Goal: Navigation & Orientation: Find specific page/section

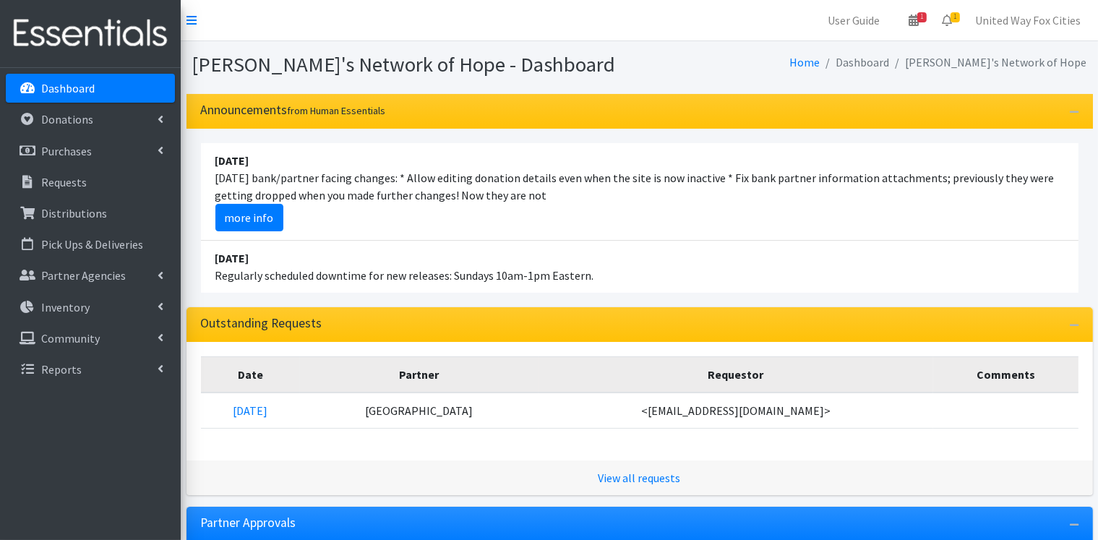
click at [87, 84] on p "Dashboard" at bounding box center [67, 88] width 53 height 14
click at [138, 275] on link "Partner Agencies" at bounding box center [90, 275] width 169 height 29
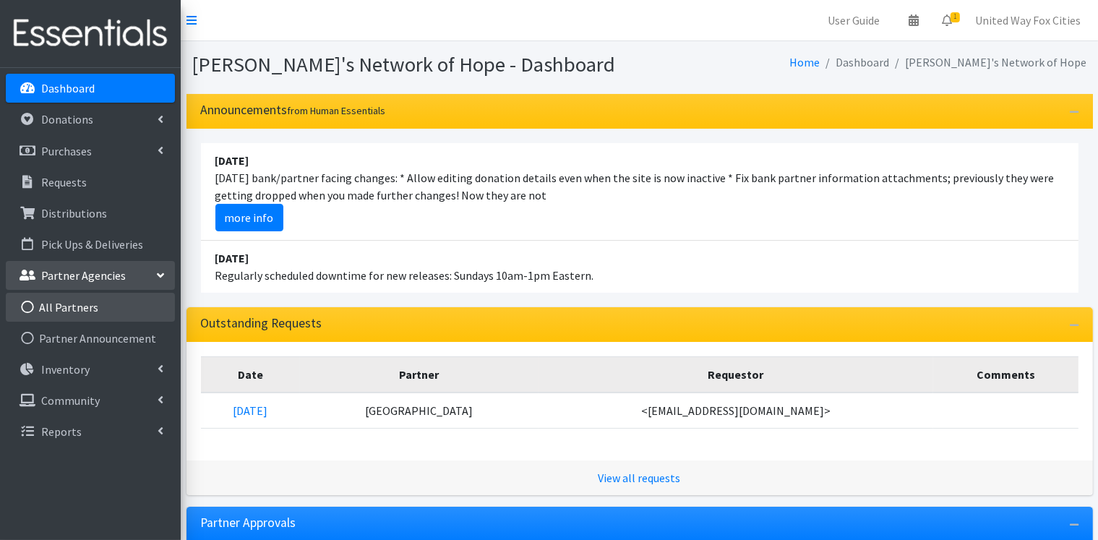
click at [97, 303] on link "All Partners" at bounding box center [90, 307] width 169 height 29
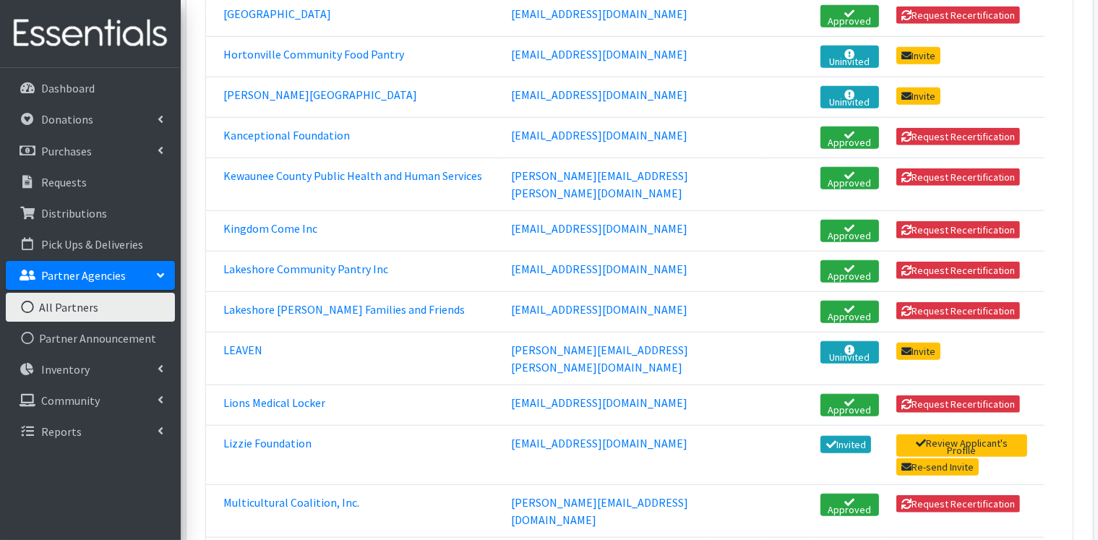
scroll to position [1373, 0]
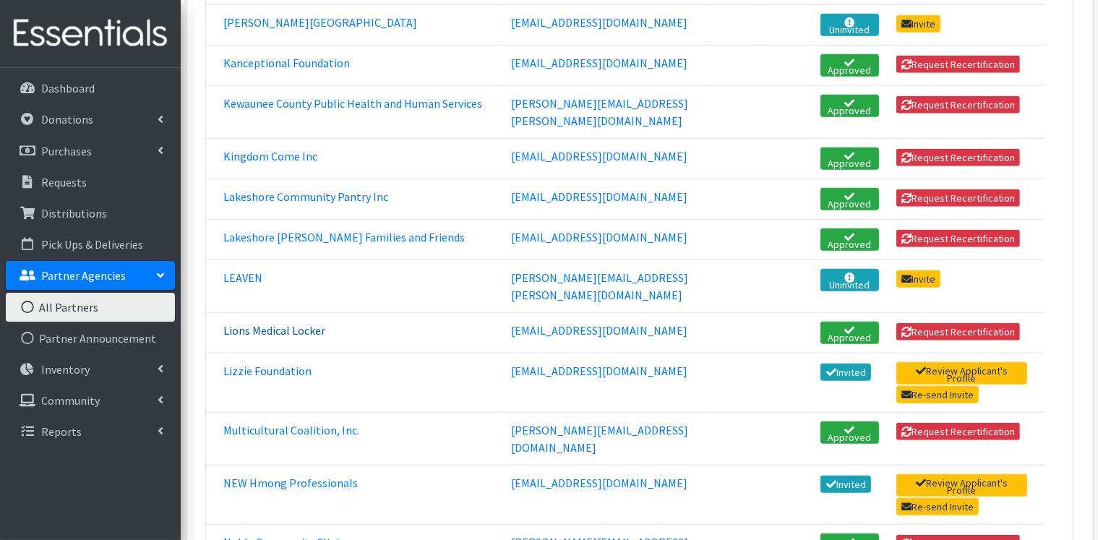
click at [272, 323] on link "Lions Medical Locker" at bounding box center [274, 330] width 102 height 14
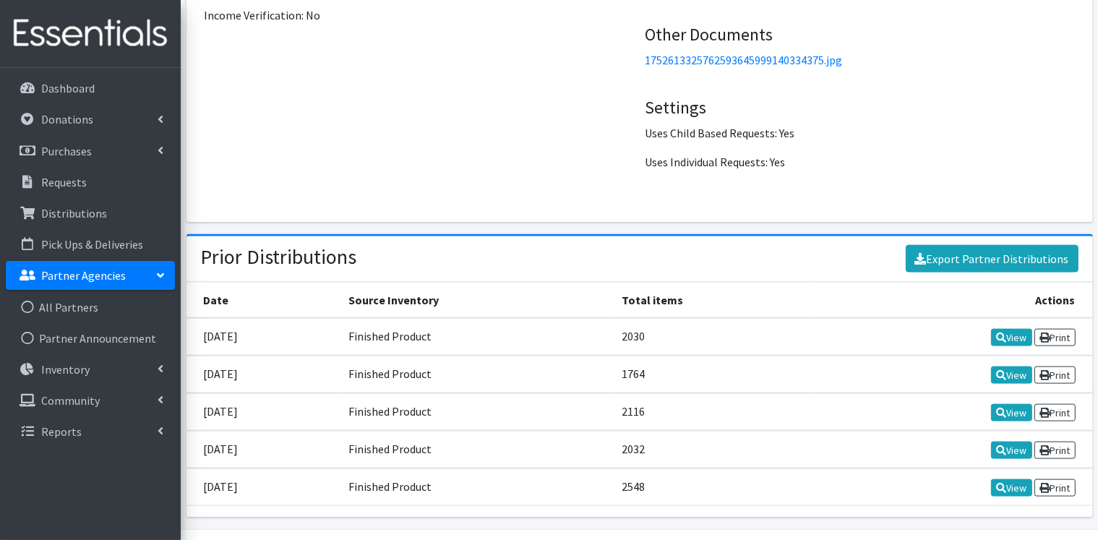
scroll to position [1913, 0]
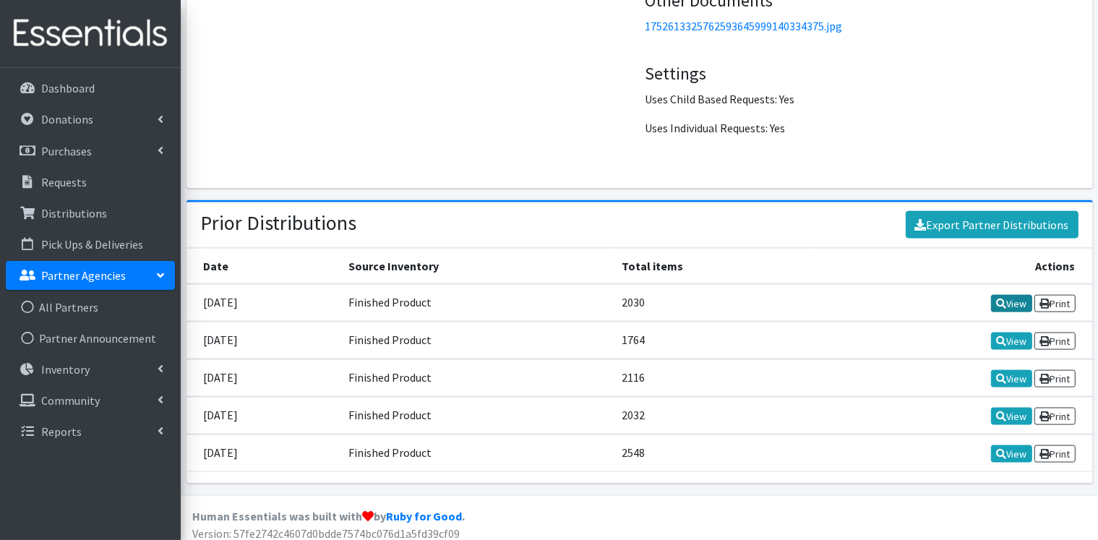
click at [1009, 296] on link "View" at bounding box center [1011, 303] width 41 height 17
click at [92, 92] on p "Dashboard" at bounding box center [67, 88] width 53 height 14
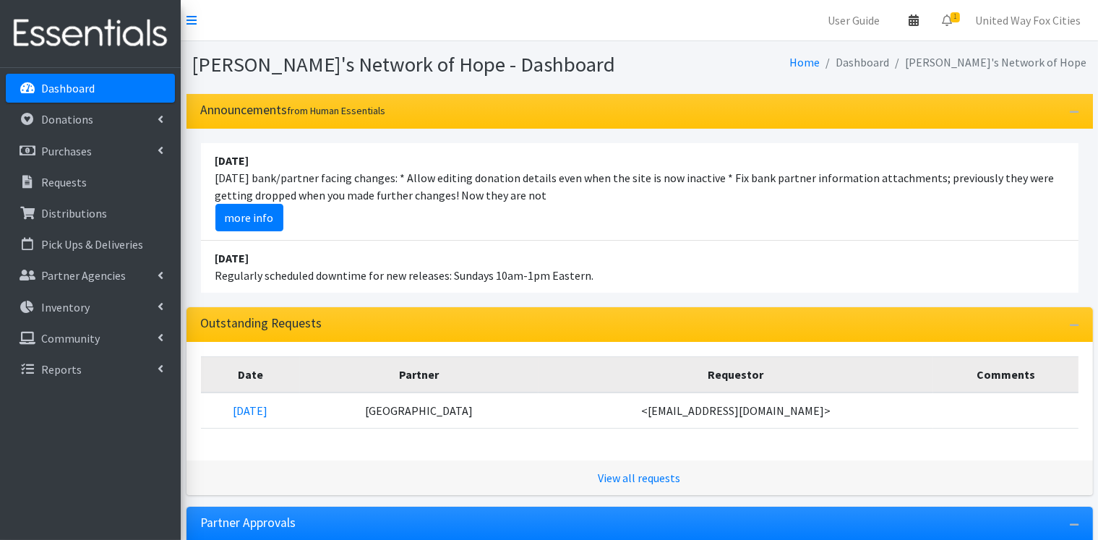
click at [916, 18] on icon at bounding box center [913, 20] width 10 height 12
click at [851, 80] on link "View Calendar" at bounding box center [828, 79] width 201 height 27
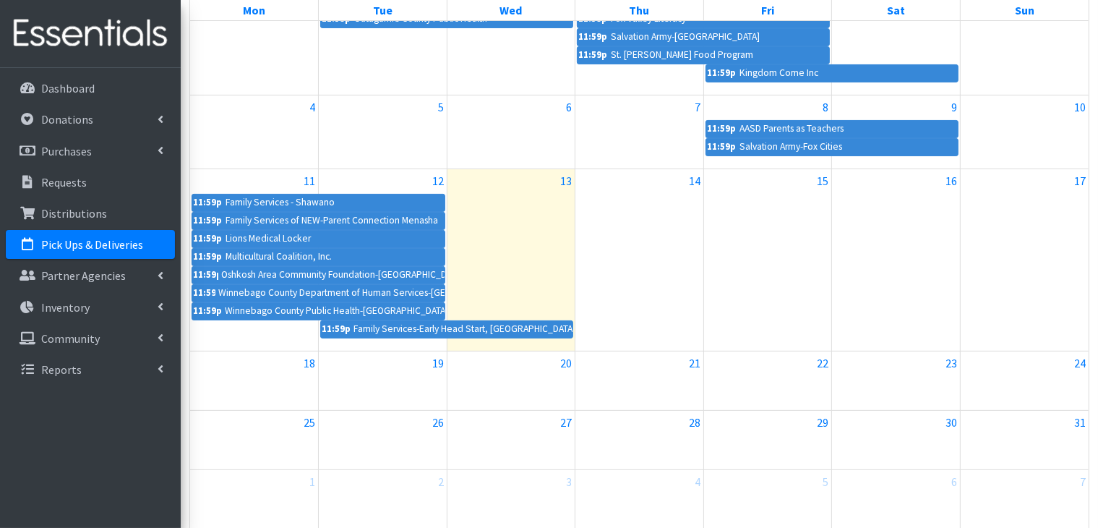
scroll to position [289, 0]
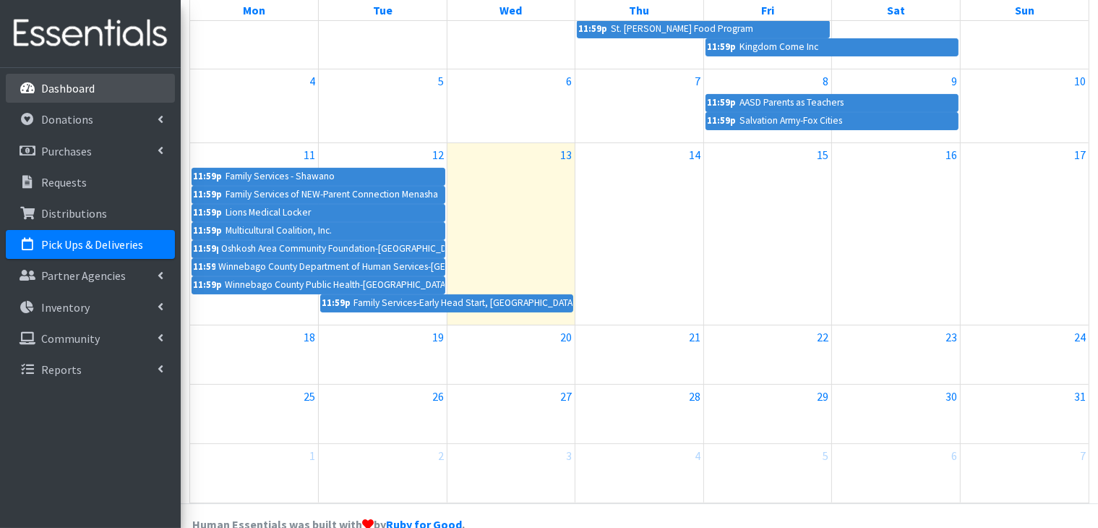
click at [64, 90] on p "Dashboard" at bounding box center [67, 88] width 53 height 14
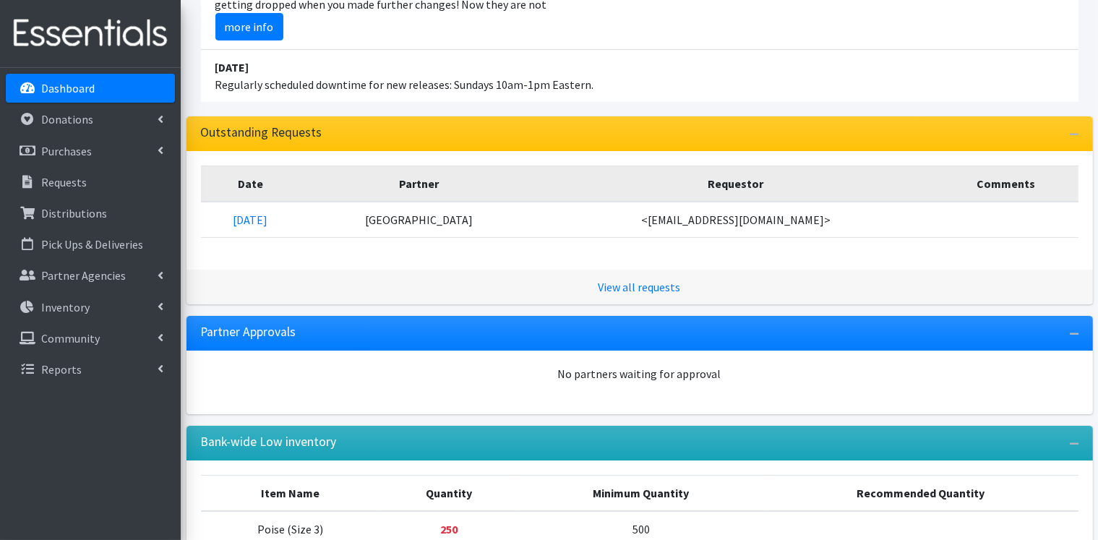
scroll to position [217, 0]
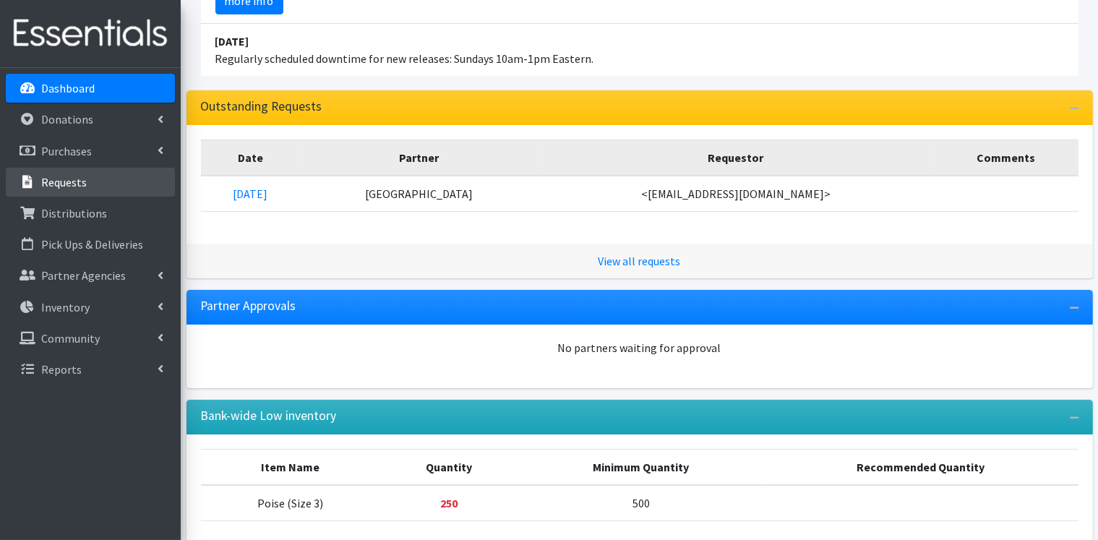
click at [87, 181] on link "Requests" at bounding box center [90, 182] width 169 height 29
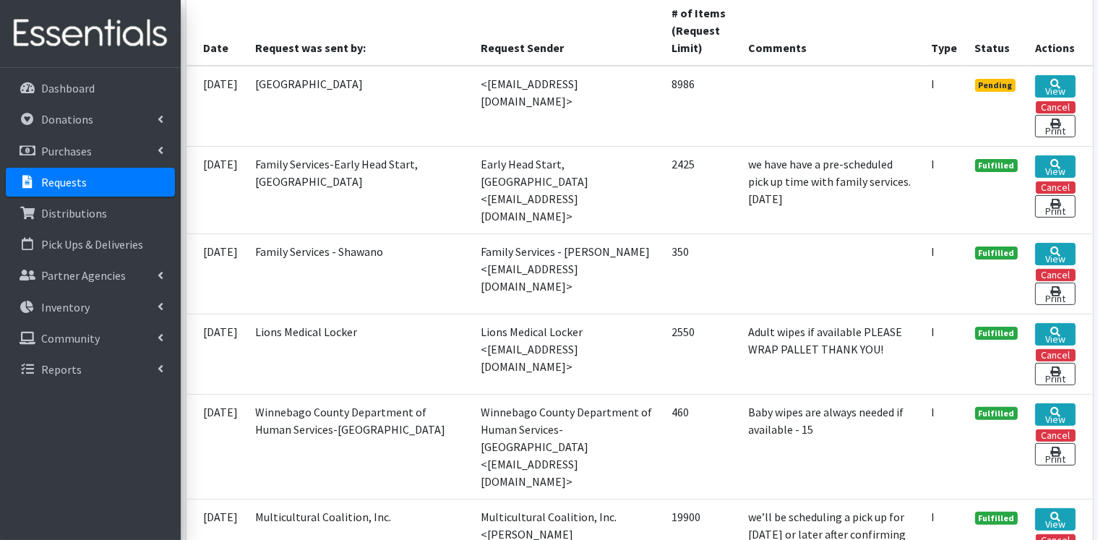
scroll to position [361, 0]
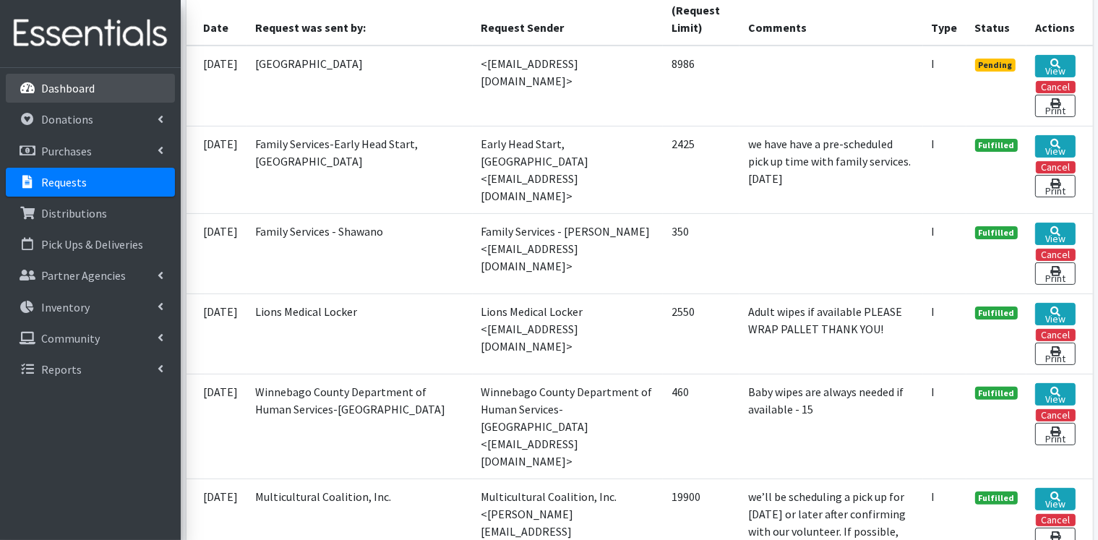
click at [74, 85] on p "Dashboard" at bounding box center [67, 88] width 53 height 14
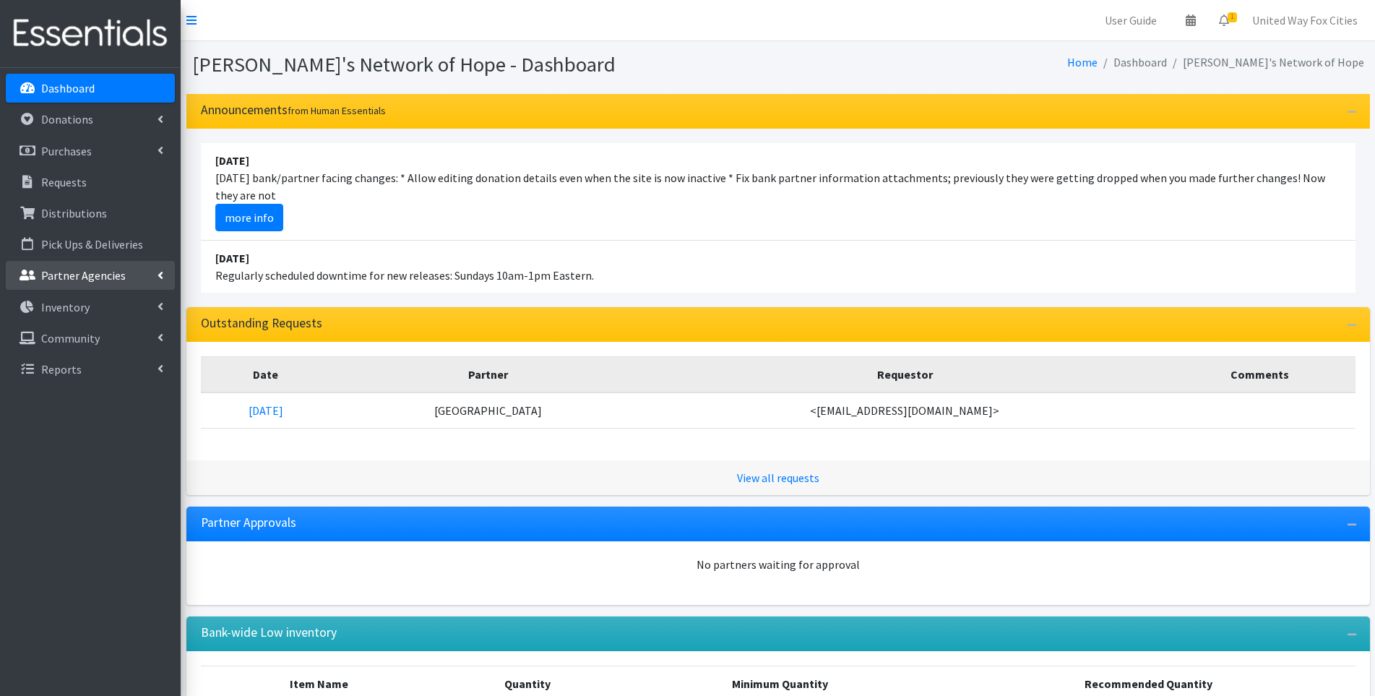
click at [162, 277] on icon at bounding box center [161, 276] width 6 height 12
click at [94, 312] on link "All Partners" at bounding box center [90, 307] width 169 height 29
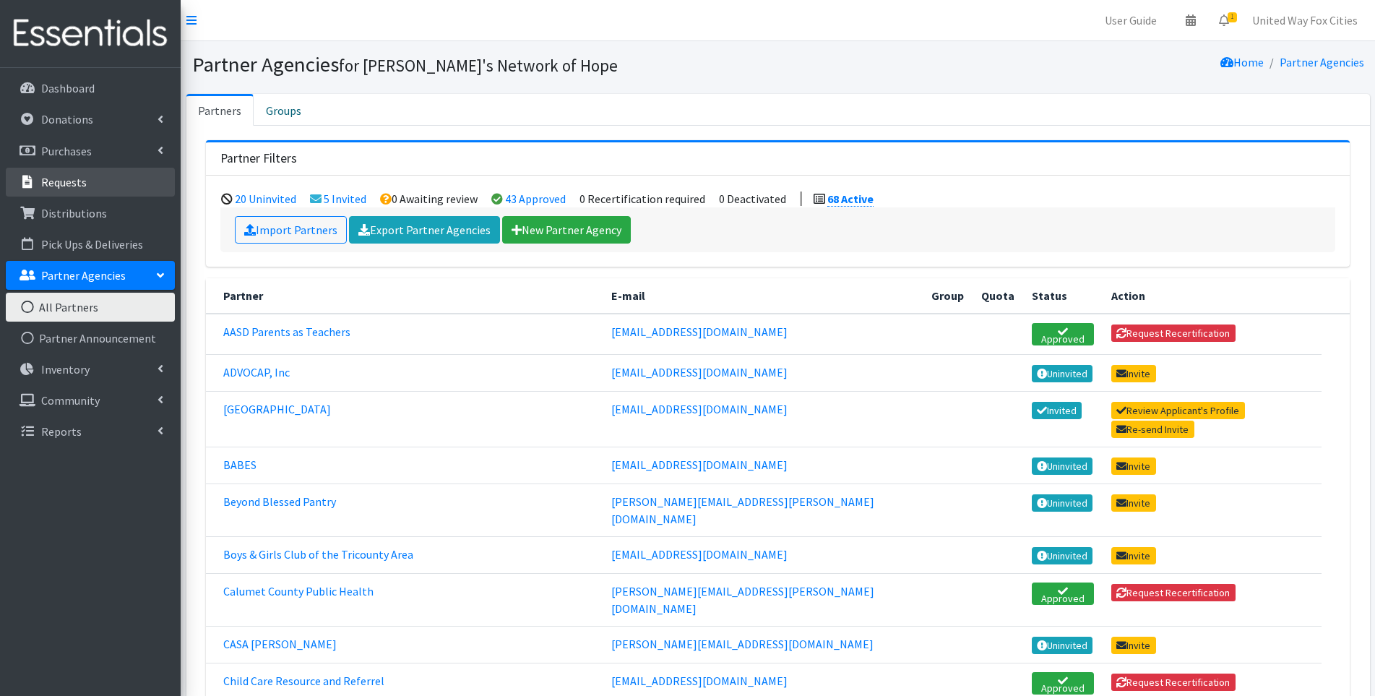
click at [82, 184] on p "Requests" at bounding box center [64, 182] width 46 height 14
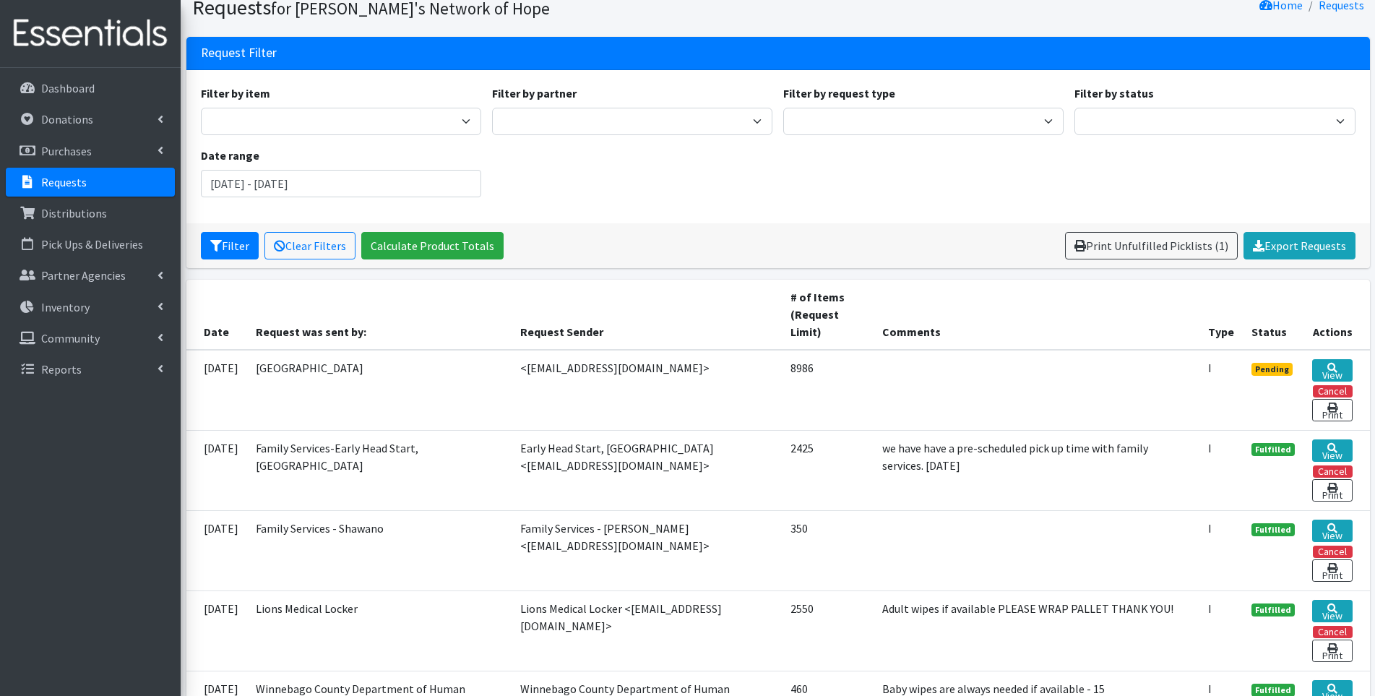
scroll to position [217, 0]
